Goal: Task Accomplishment & Management: Manage account settings

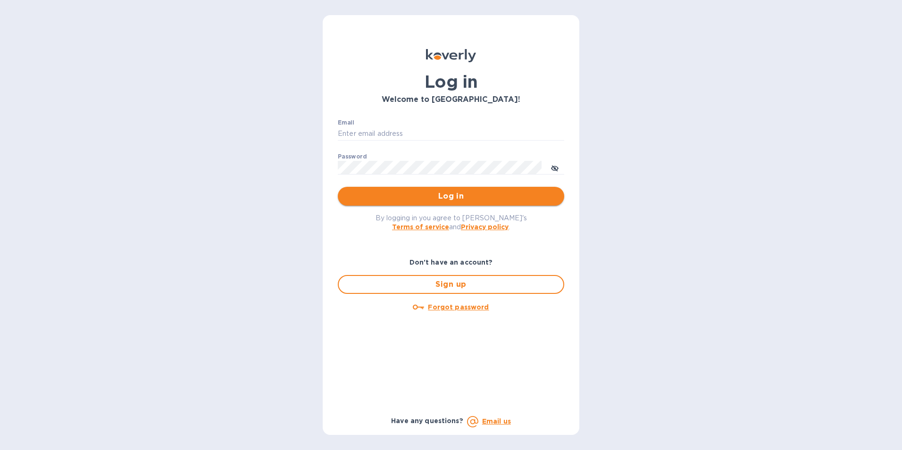
type input "[EMAIL_ADDRESS][DOMAIN_NAME]"
click at [457, 199] on span "Log in" at bounding box center [450, 196] width 211 height 11
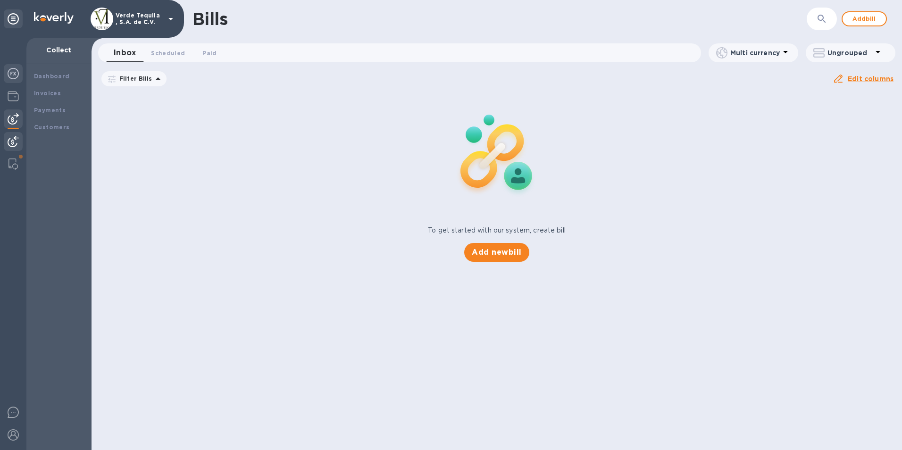
click at [13, 75] on img at bounding box center [13, 73] width 11 height 11
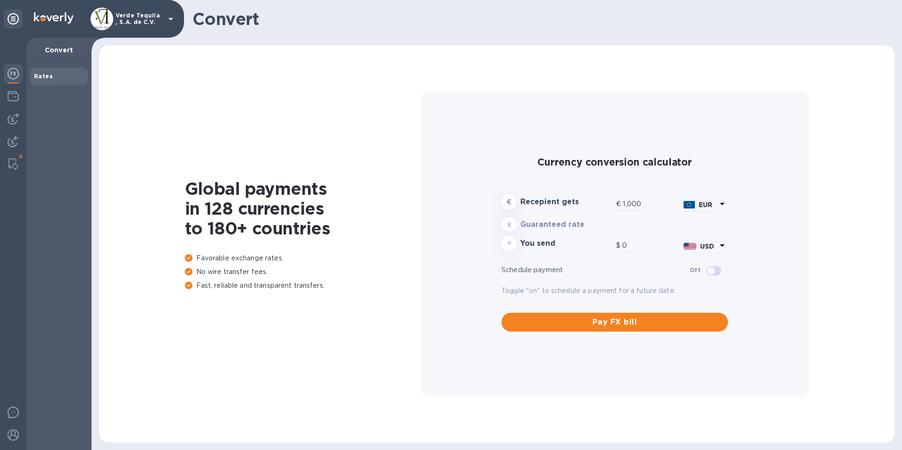
type input "1,161.78"
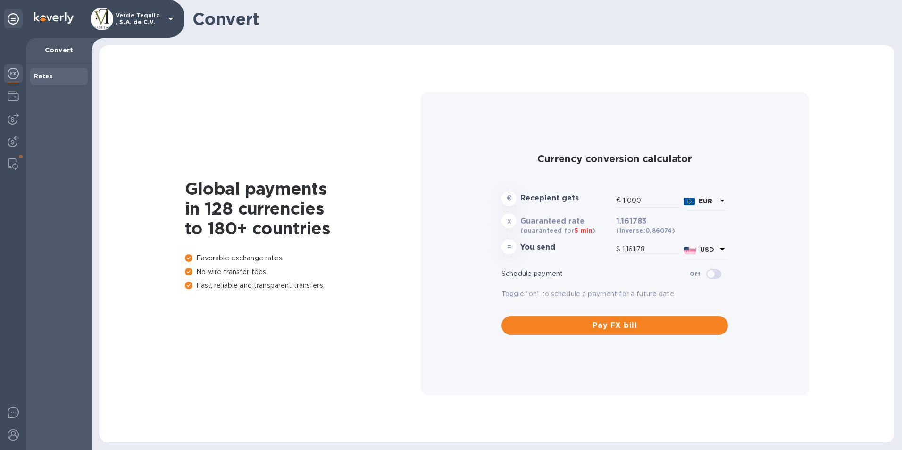
click at [36, 75] on b "Rates" at bounding box center [43, 76] width 19 height 7
click at [13, 73] on img at bounding box center [13, 73] width 11 height 11
click at [14, 100] on img at bounding box center [13, 96] width 11 height 11
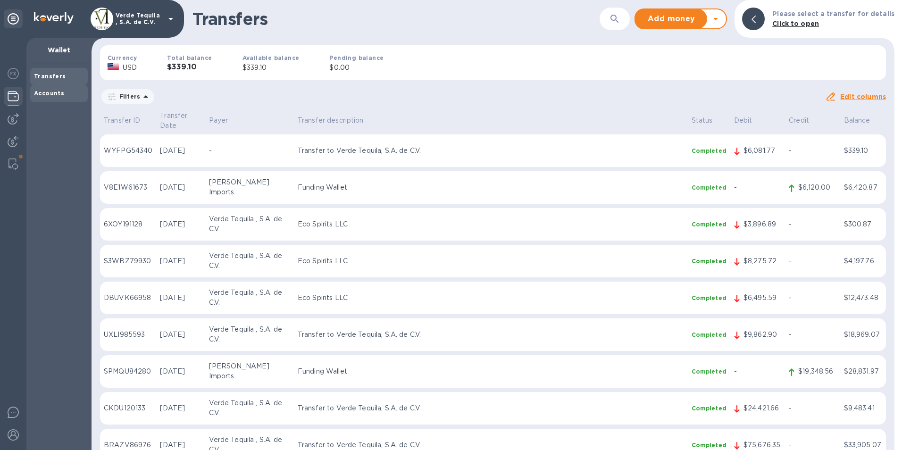
click at [75, 96] on div "Accounts" at bounding box center [59, 93] width 50 height 9
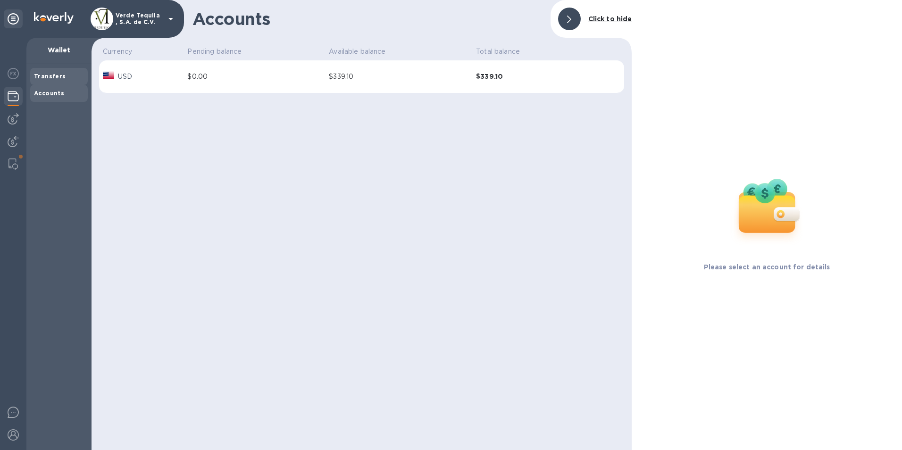
click at [75, 72] on div "Transfers" at bounding box center [59, 76] width 50 height 9
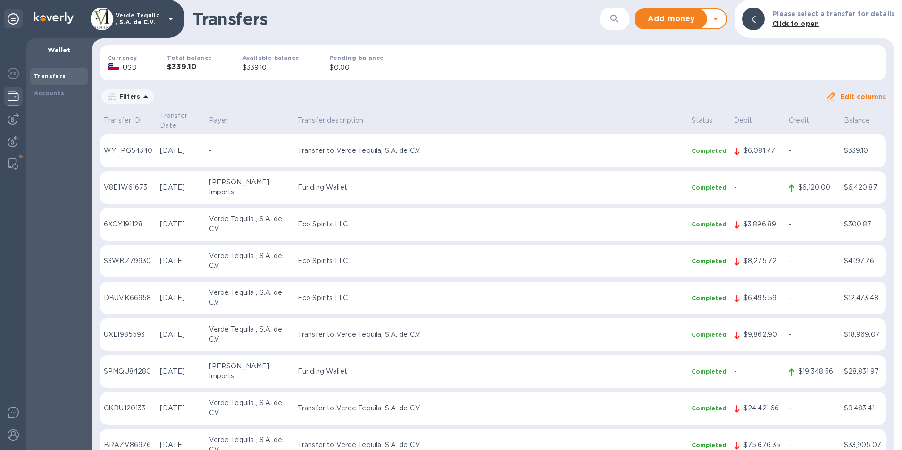
click at [32, 76] on div "Transfers" at bounding box center [59, 76] width 58 height 17
click at [53, 76] on b "Transfers" at bounding box center [50, 76] width 32 height 7
click at [57, 77] on b "Transfers" at bounding box center [50, 76] width 32 height 7
click at [60, 88] on div "Accounts" at bounding box center [59, 93] width 58 height 17
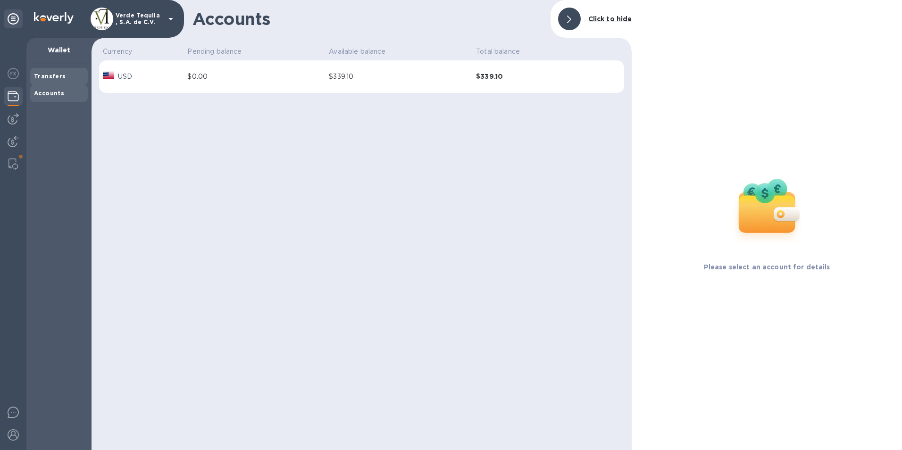
click at [58, 72] on div "Transfers" at bounding box center [59, 76] width 50 height 9
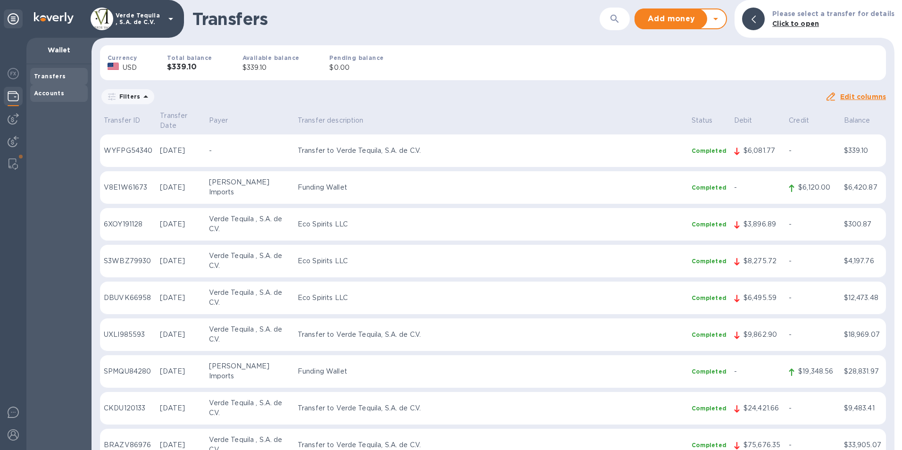
click at [43, 94] on b "Accounts" at bounding box center [49, 93] width 30 height 7
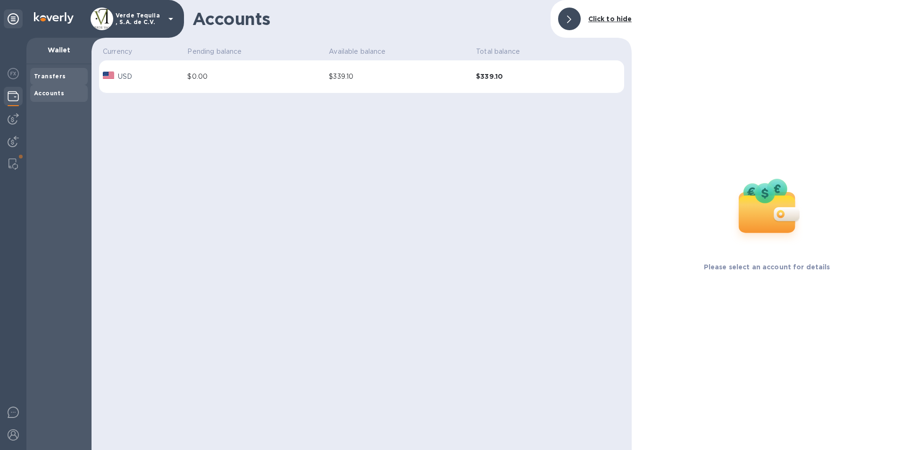
click at [45, 76] on b "Transfers" at bounding box center [50, 76] width 32 height 7
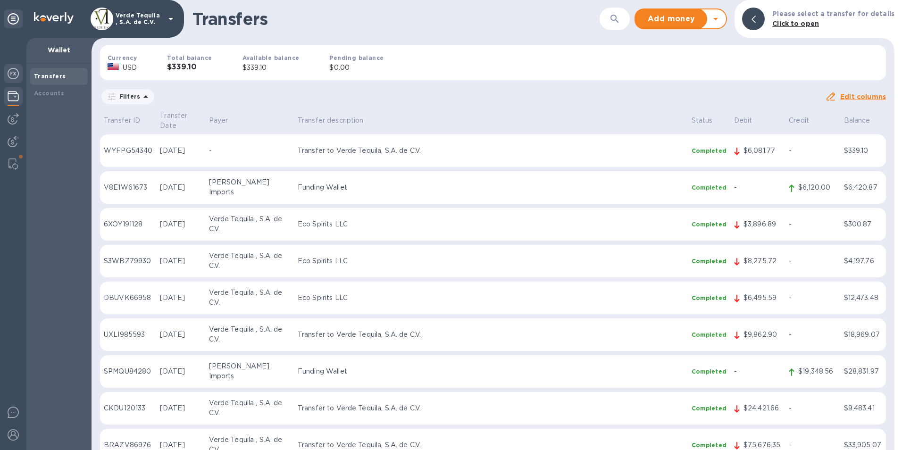
click at [16, 74] on img at bounding box center [13, 73] width 11 height 11
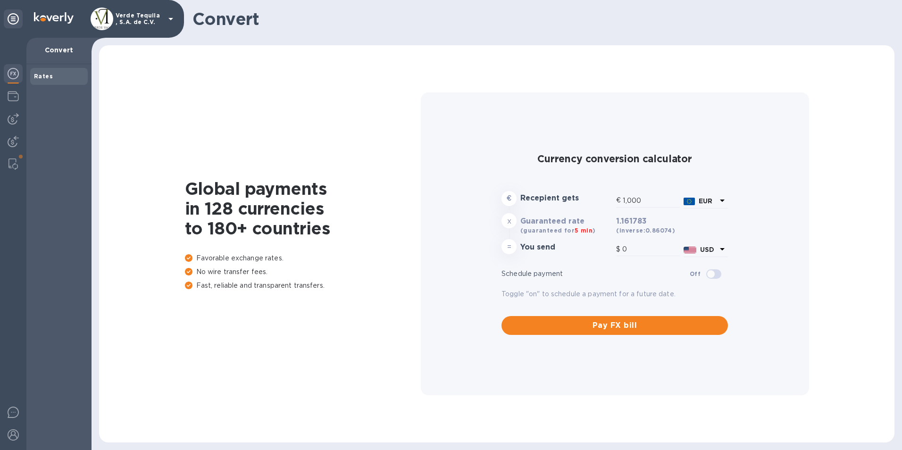
type input "1,161.78"
click at [16, 89] on div at bounding box center [13, 97] width 19 height 21
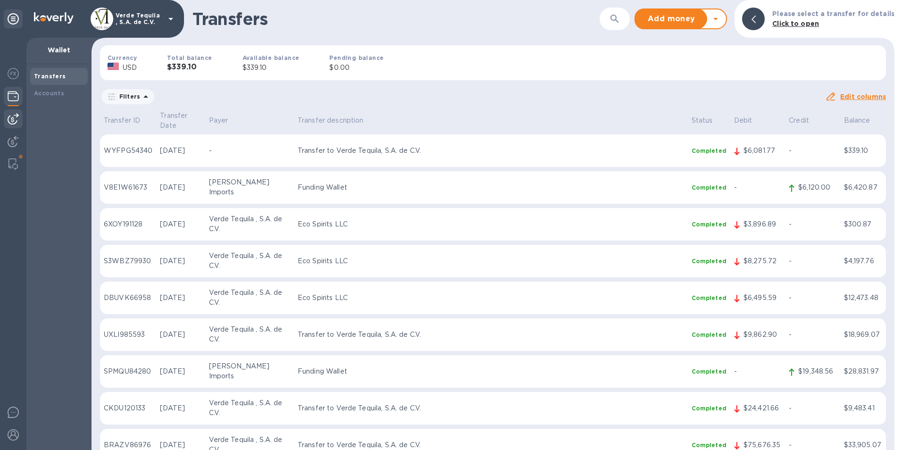
click at [17, 113] on div at bounding box center [13, 118] width 19 height 19
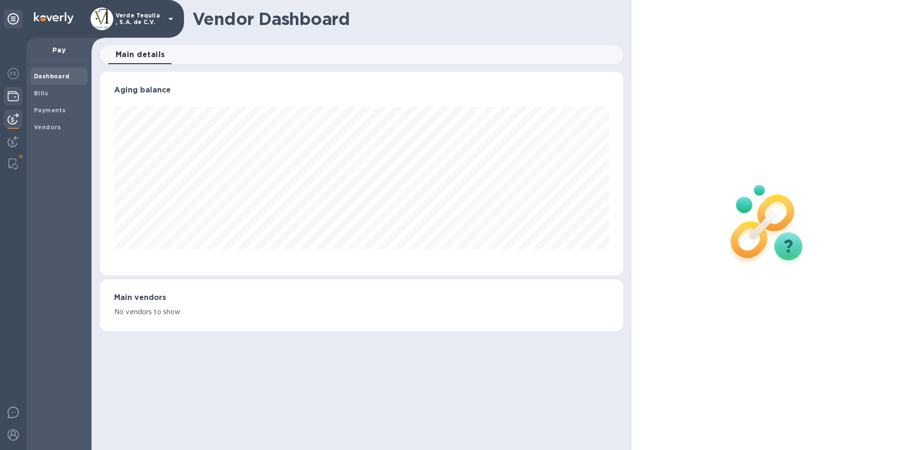
scroll to position [204, 524]
click at [12, 94] on img at bounding box center [13, 96] width 11 height 11
